Goal: Transaction & Acquisition: Purchase product/service

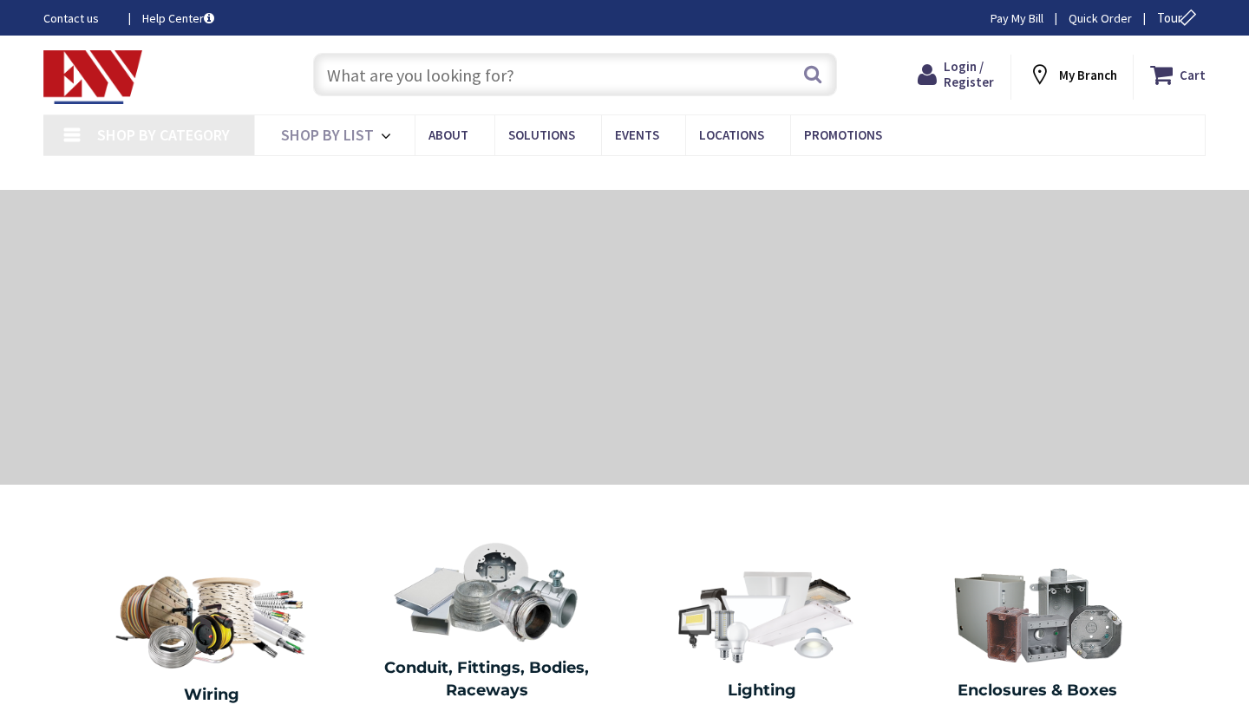
type input "[PERSON_NAME], [PERSON_NAME], CT 06268, [GEOGRAPHIC_DATA]"
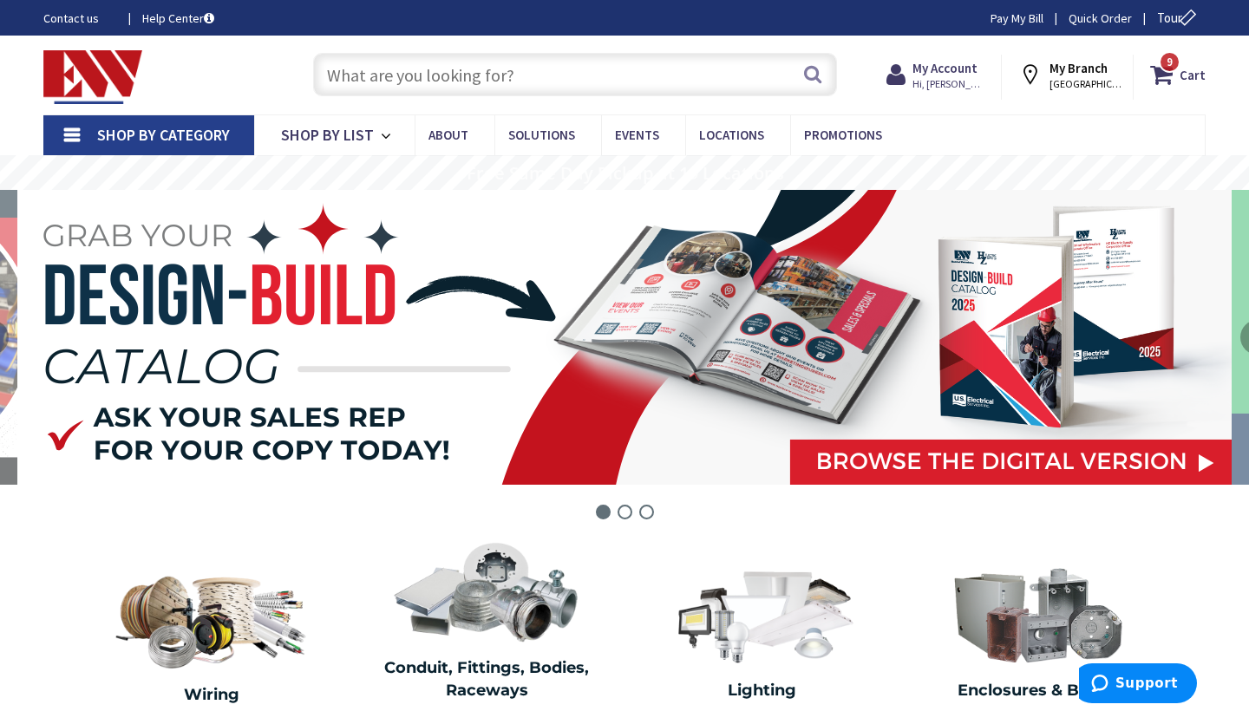
click at [613, 87] on input "text" at bounding box center [575, 74] width 524 height 43
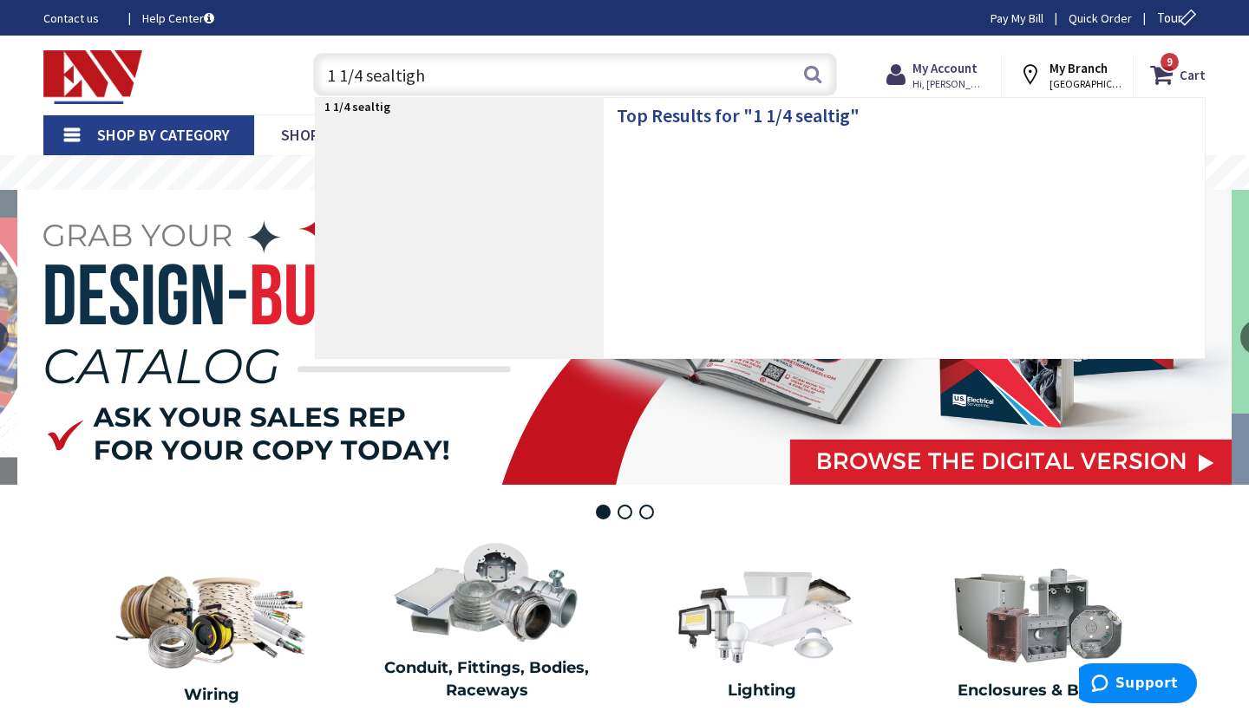
type input "1 1/4 sealtight"
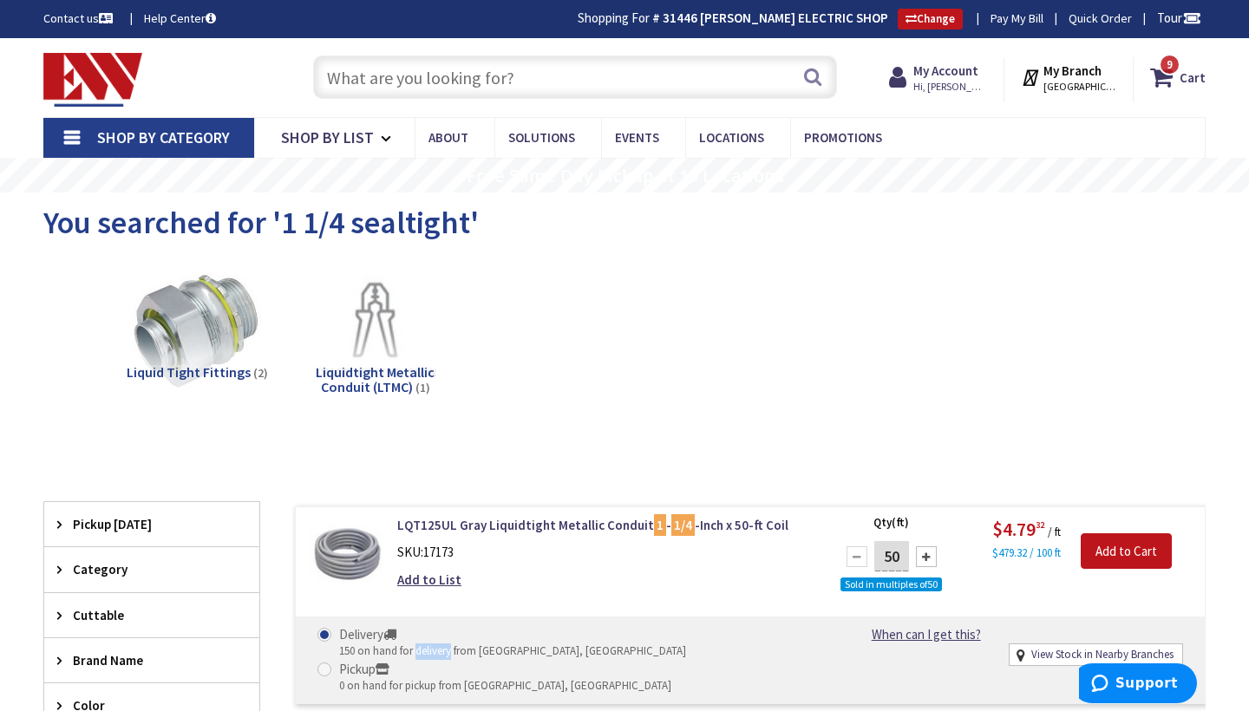
click at [434, 56] on input "text" at bounding box center [575, 77] width 524 height 43
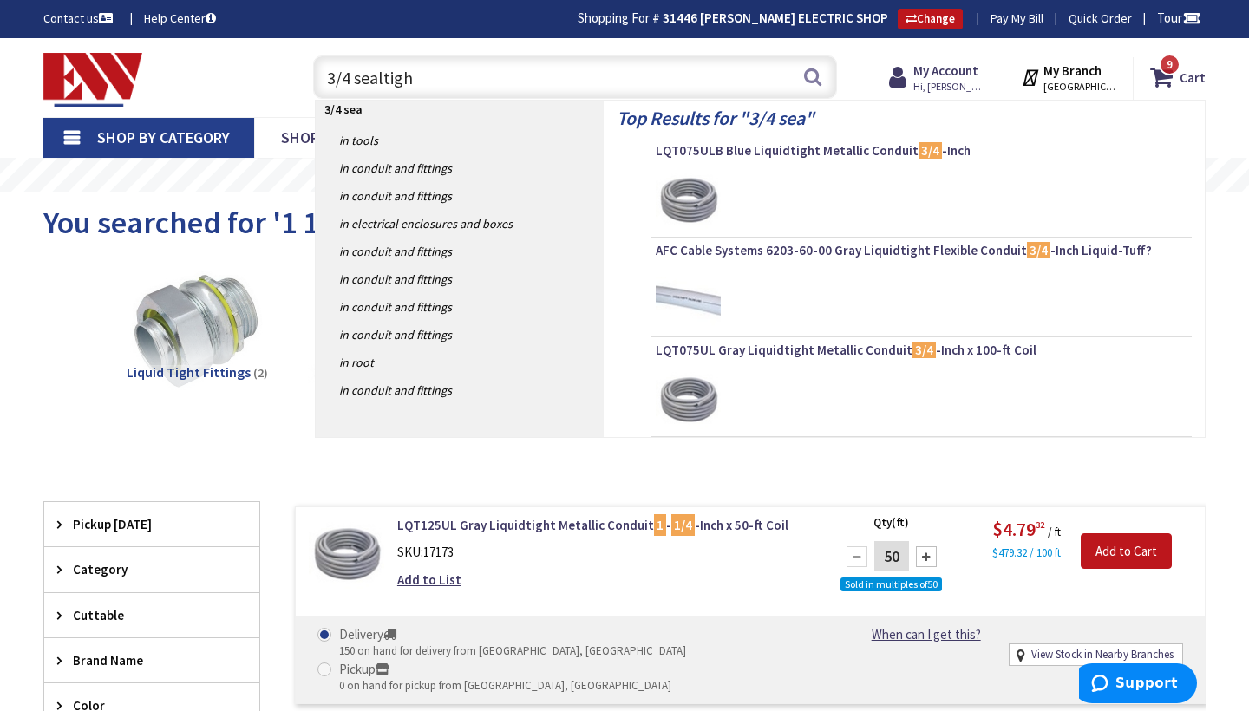
type input "3/4 sealtight"
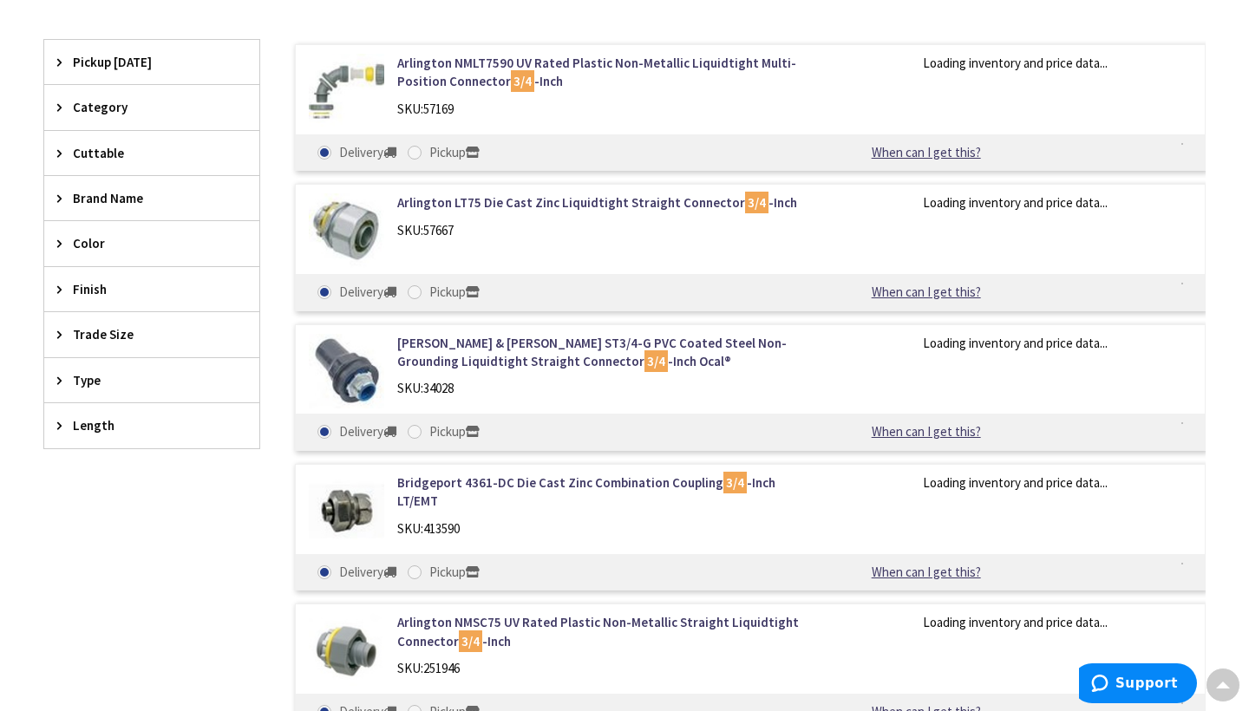
scroll to position [461, 0]
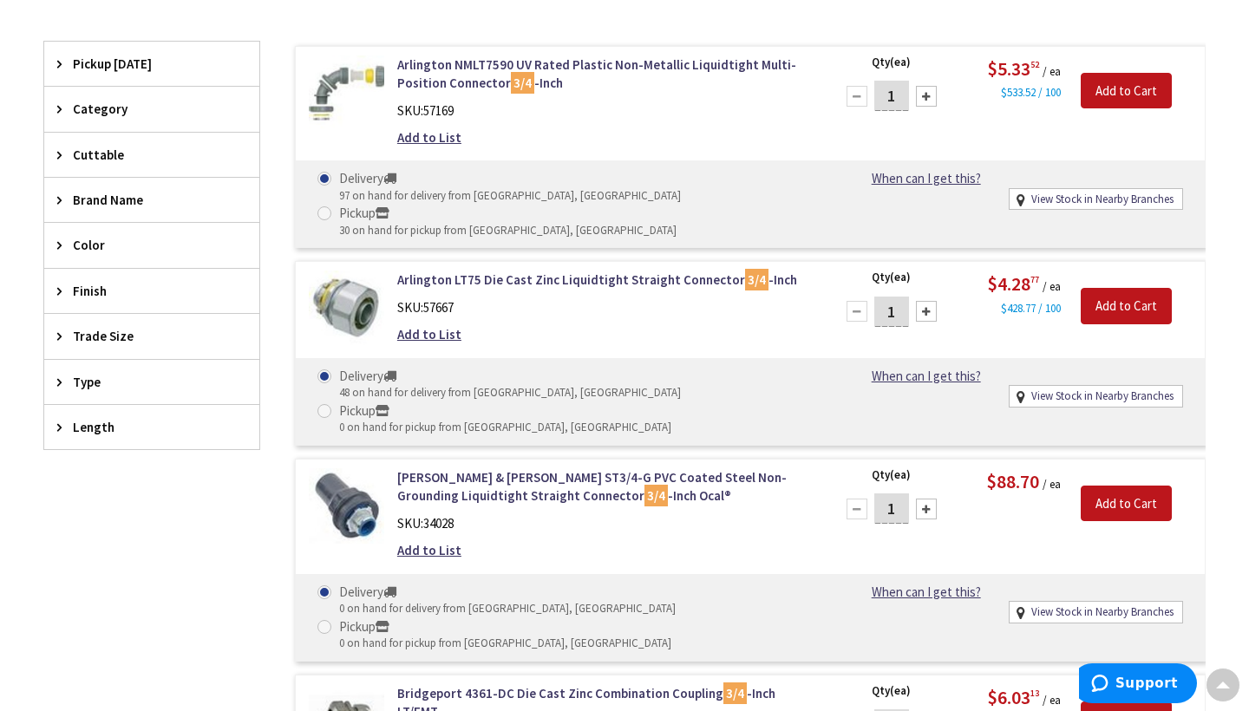
click at [292, 1] on div "View Subcategories Liquid Tight Fittings (4) Combination Fittings (2) Clear all…" at bounding box center [624, 559] width 1163 height 1525
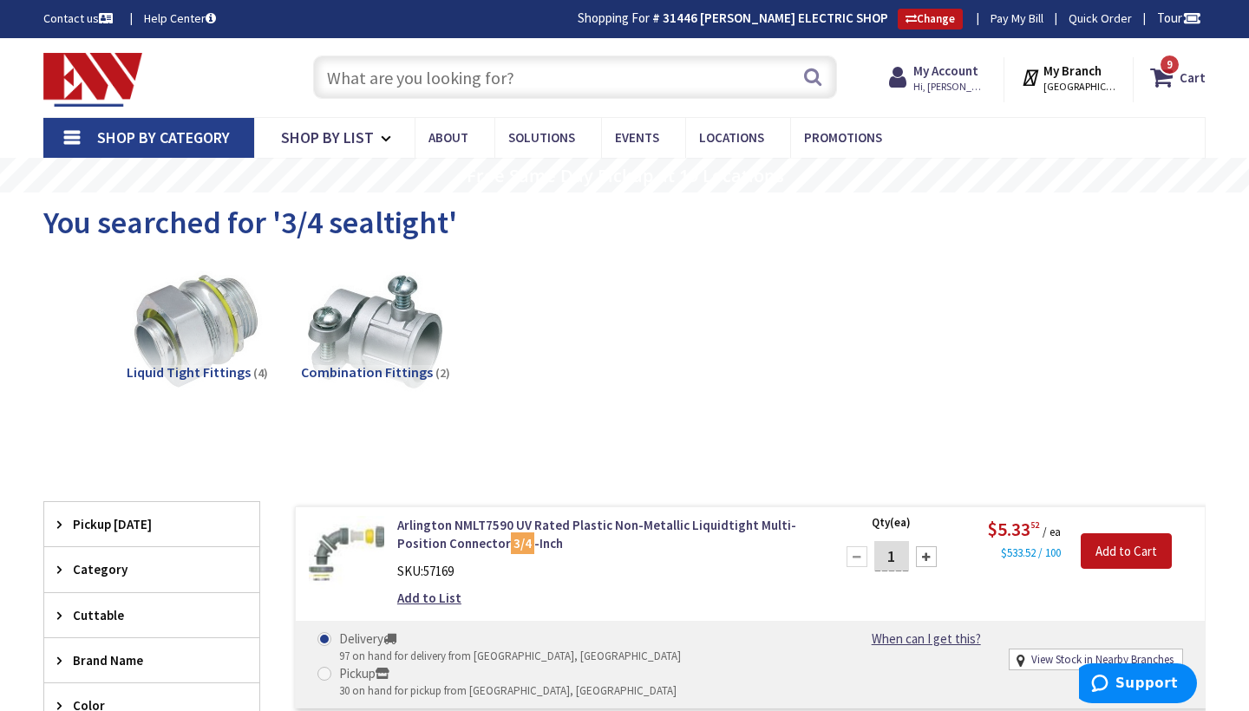
scroll to position [0, 0]
click at [475, 88] on input "text" at bounding box center [575, 77] width 524 height 43
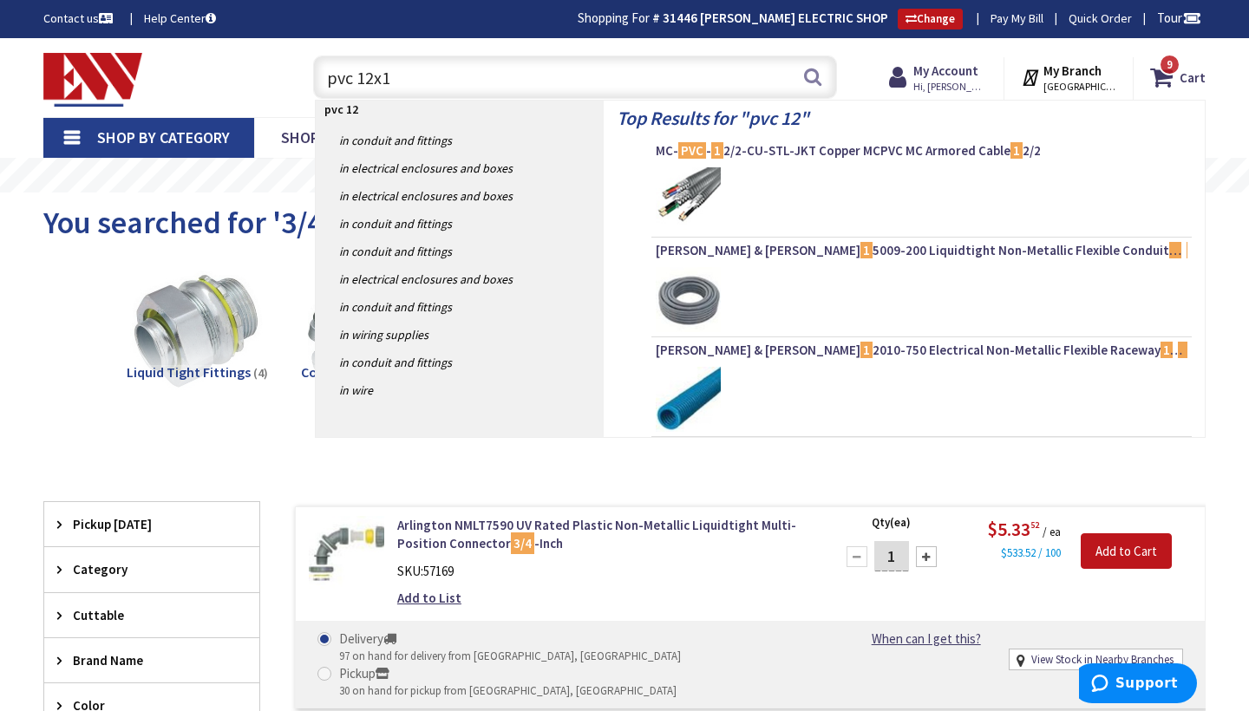
type input "pvc 12x12"
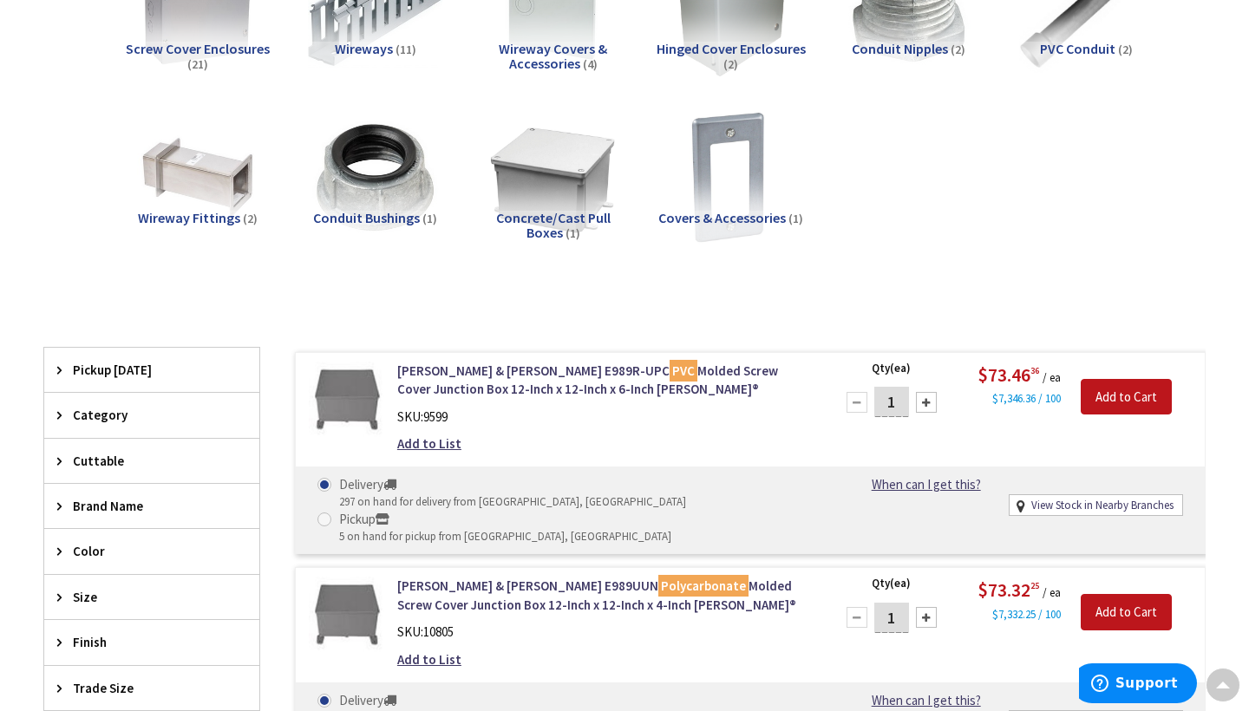
scroll to position [145, 0]
